Goal: Task Accomplishment & Management: Use online tool/utility

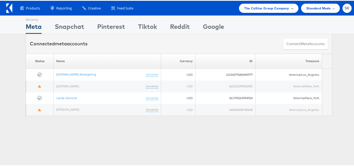
click at [263, 10] on div "The CoStar Group Company" at bounding box center [268, 7] width 59 height 9
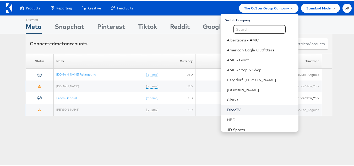
click at [235, 107] on link "DirecTV" at bounding box center [260, 108] width 67 height 5
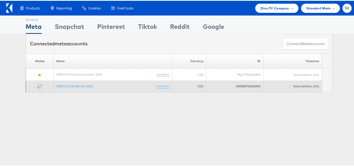
click at [76, 87] on td "DIRECTV SAT+Device 2023 (rename)" at bounding box center [113, 86] width 118 height 12
click at [78, 85] on link "DIRECTV SAT+Device 2023" at bounding box center [74, 85] width 36 height 4
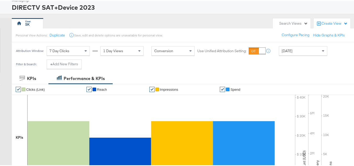
scroll to position [79, 0]
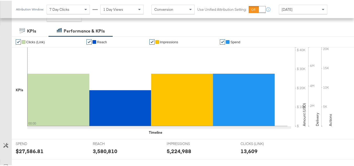
click at [296, 13] on div "Attribution Window: 7 Day Clicks 1 Day Views Conversion Use Unified Attribution…" at bounding box center [173, 8] width 322 height 17
click at [290, 9] on span "Yesterday" at bounding box center [287, 8] width 11 height 5
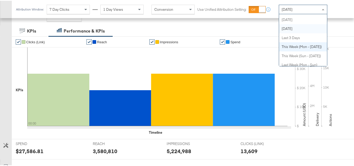
scroll to position [0, 0]
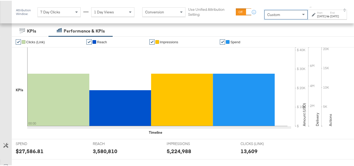
click at [317, 16] on div "Oct 9th 2025" at bounding box center [321, 15] width 9 height 4
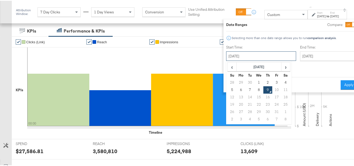
click at [253, 52] on input "October 9th 2025" at bounding box center [261, 55] width 70 height 9
click at [254, 64] on th "October 2025" at bounding box center [259, 66] width 45 height 9
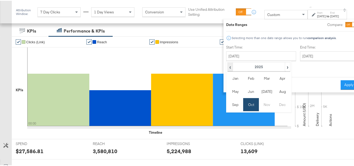
click at [228, 67] on span "‹" at bounding box center [230, 66] width 4 height 8
click at [285, 67] on span "›" at bounding box center [287, 66] width 4 height 8
click at [275, 93] on td "Aug" at bounding box center [283, 90] width 16 height 13
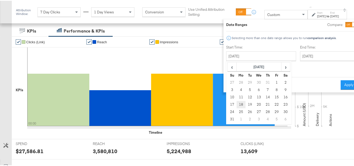
click at [237, 103] on td "18" at bounding box center [241, 103] width 9 height 7
type input "August 18th 2025"
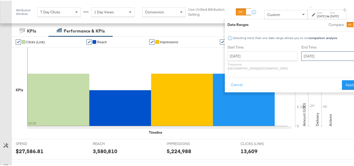
click at [301, 54] on input "October 9th 2025" at bounding box center [328, 55] width 55 height 9
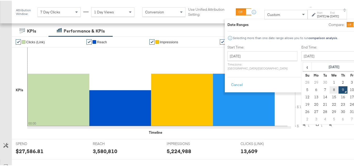
click at [330, 88] on td "8" at bounding box center [334, 88] width 9 height 7
type input "October 8th 2025"
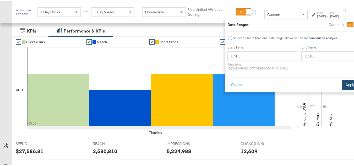
click at [342, 81] on button "Apply" at bounding box center [350, 83] width 17 height 9
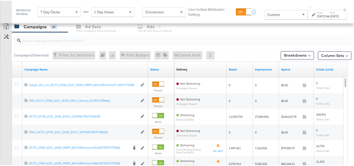
scroll to position [183, 0]
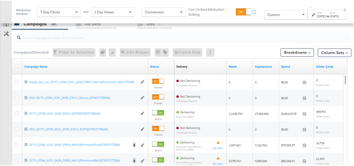
click at [42, 39] on input "search" at bounding box center [171, 35] width 301 height 10
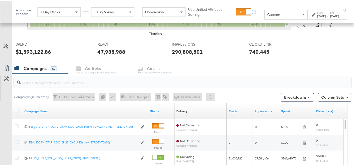
scroll to position [228, 0]
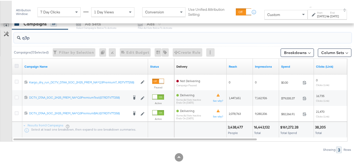
type input "q3p"
click at [17, 65] on icon at bounding box center [17, 65] width 4 height 4
click at [0, 0] on input "checkbox" at bounding box center [0, 0] width 0 height 0
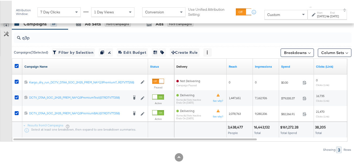
click at [47, 65] on link "Campaign Name" at bounding box center [85, 66] width 122 height 4
click at [50, 67] on link "Campaign Name ↓" at bounding box center [85, 66] width 122 height 4
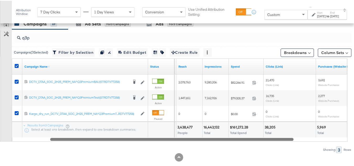
drag, startPoint x: 225, startPoint y: 138, endPoint x: 261, endPoint y: 139, distance: 36.7
click at [261, 139] on div at bounding box center [171, 138] width 243 height 4
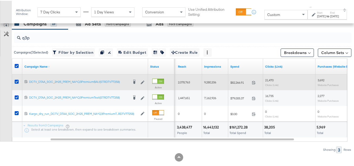
click at [241, 81] on span "$82,266.91" at bounding box center [239, 82] width 19 height 4
copy div "$82,266.91"
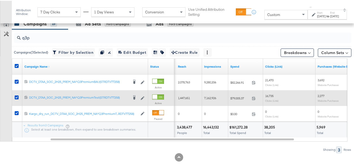
click at [237, 93] on div "$79,005.37 79005.37" at bounding box center [245, 97] width 35 height 8
copy div "$79,005.37"
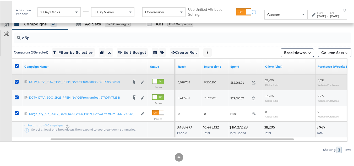
click at [186, 82] on span "2,078,763" at bounding box center [184, 81] width 12 height 4
copy span "2,078,763"
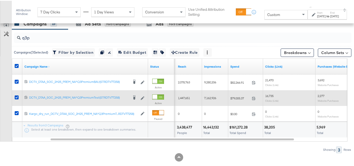
click at [177, 96] on div "1,447,651" at bounding box center [189, 97] width 26 height 8
copy span "1,447,651"
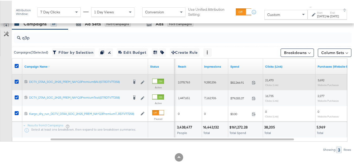
click at [206, 78] on div "9,280,206" at bounding box center [215, 81] width 26 height 8
copy span "9,280,206"
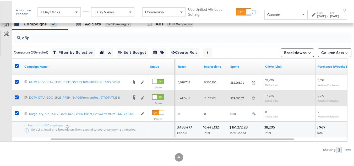
click at [206, 96] on span "7,162,926" at bounding box center [210, 97] width 12 height 4
copy span "7,162,926"
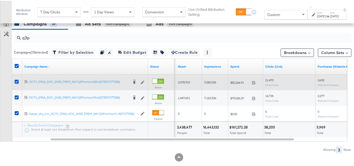
click at [271, 81] on span "21,470" at bounding box center [269, 79] width 8 height 4
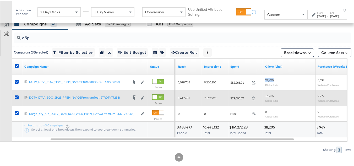
copy span "21,470"
click at [267, 93] on div "16,735 Clicks (Link)" at bounding box center [289, 97] width 52 height 12
copy span "16,735"
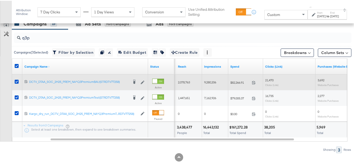
click at [321, 80] on span "3,692" at bounding box center [321, 79] width 7 height 4
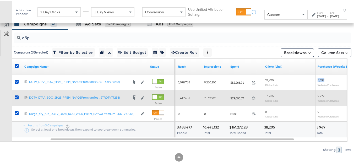
copy span "3,692"
click at [318, 95] on span "2,277" at bounding box center [321, 95] width 7 height 4
copy span "2,277"
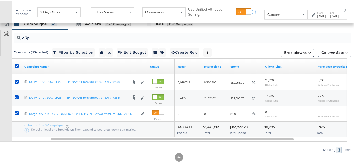
click at [250, 127] on div at bounding box center [255, 126] width 13 height 5
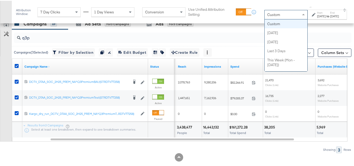
click at [270, 13] on div "Custom" at bounding box center [286, 13] width 43 height 9
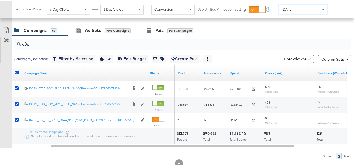
scroll to position [222, 0]
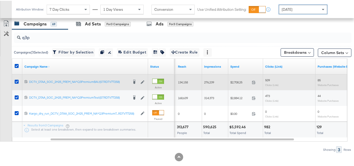
click at [238, 81] on span "$2,708.25" at bounding box center [239, 81] width 19 height 4
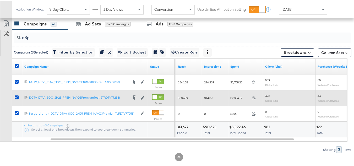
click at [240, 98] on span "$2,884.12" at bounding box center [239, 97] width 19 height 4
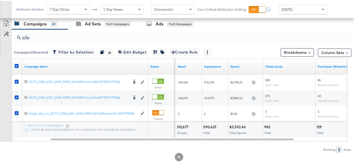
click at [242, 130] on span "Total Spend" at bounding box center [238, 132] width 17 height 4
